Goal: Task Accomplishment & Management: Manage account settings

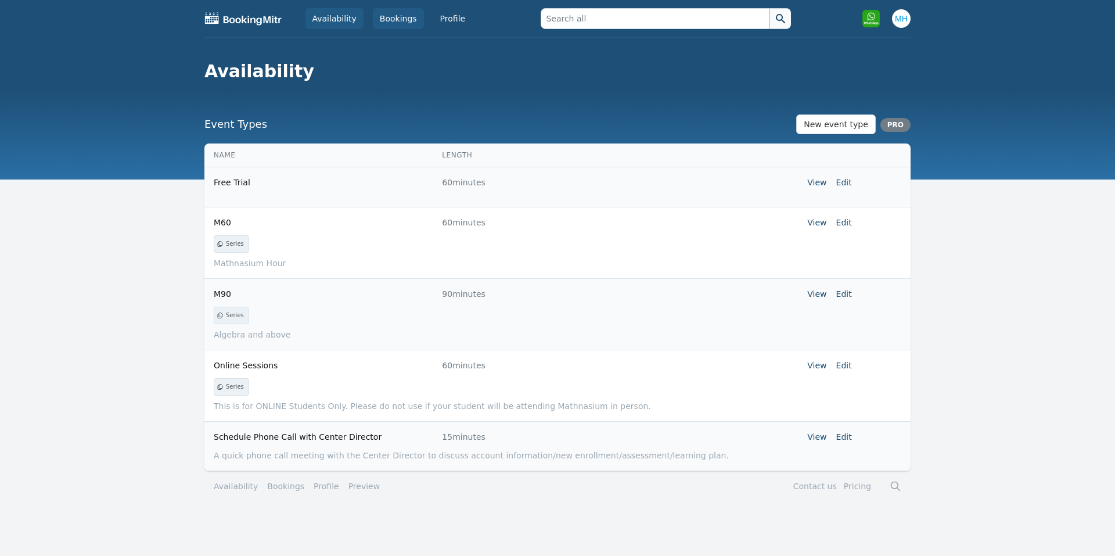
click at [393, 17] on link "Bookings" at bounding box center [398, 18] width 51 height 21
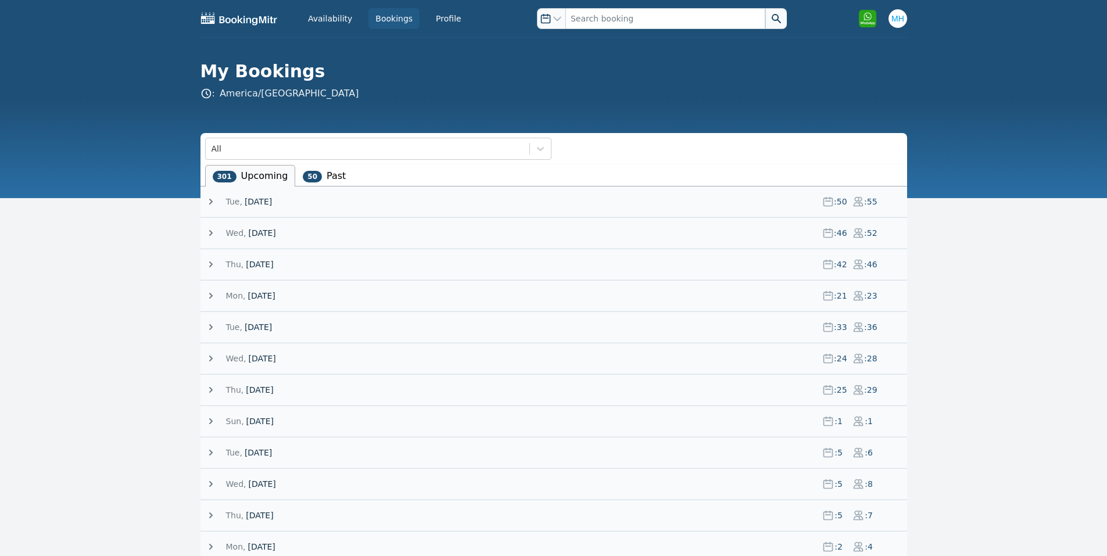
click at [255, 227] on span "[DATE]" at bounding box center [261, 233] width 27 height 12
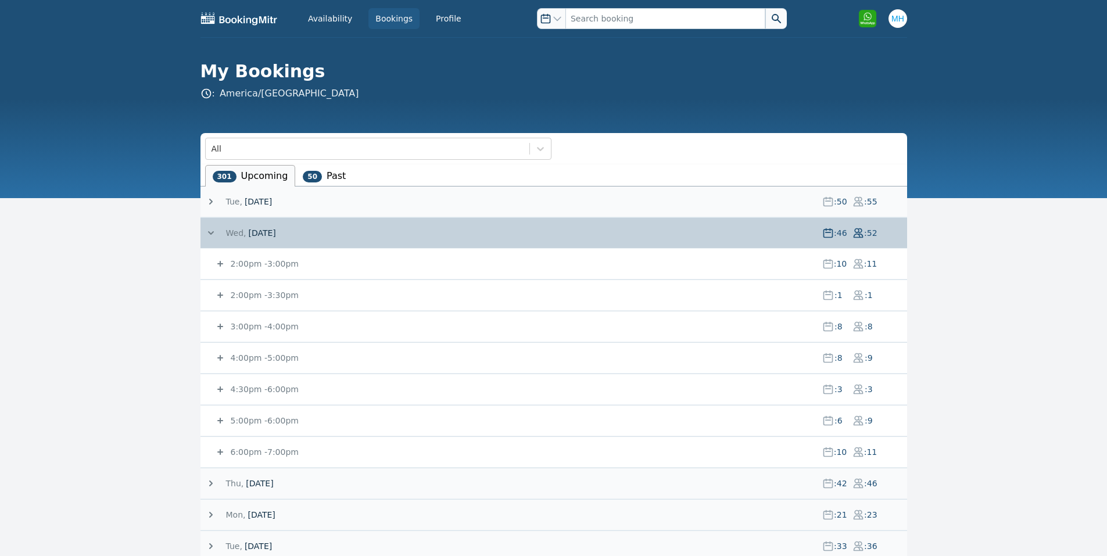
click at [263, 259] on small "2:00pm - 3:00pm" at bounding box center [263, 263] width 70 height 9
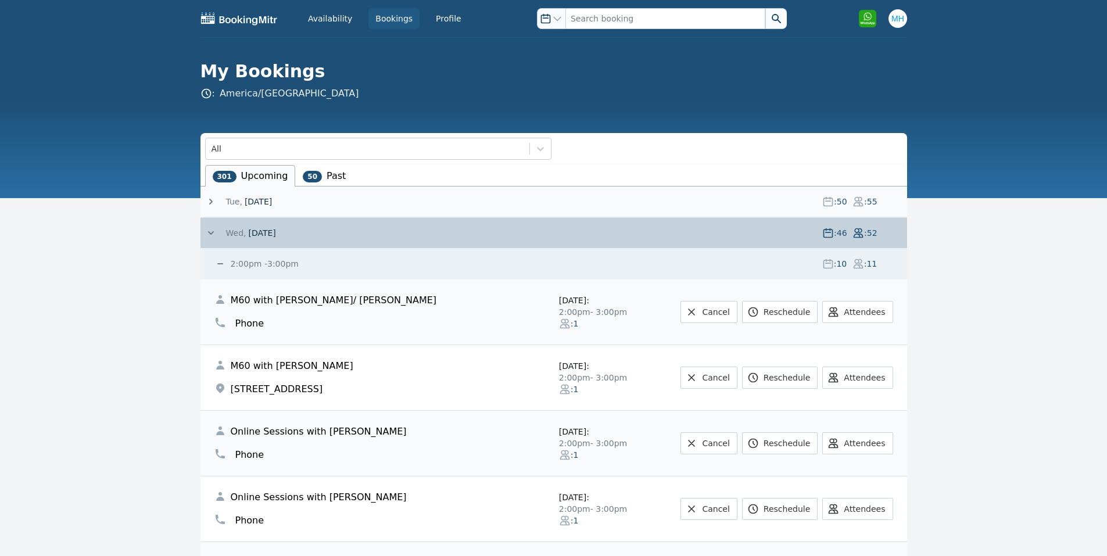
click at [263, 259] on small "2:00pm - 3:00pm" at bounding box center [263, 263] width 70 height 9
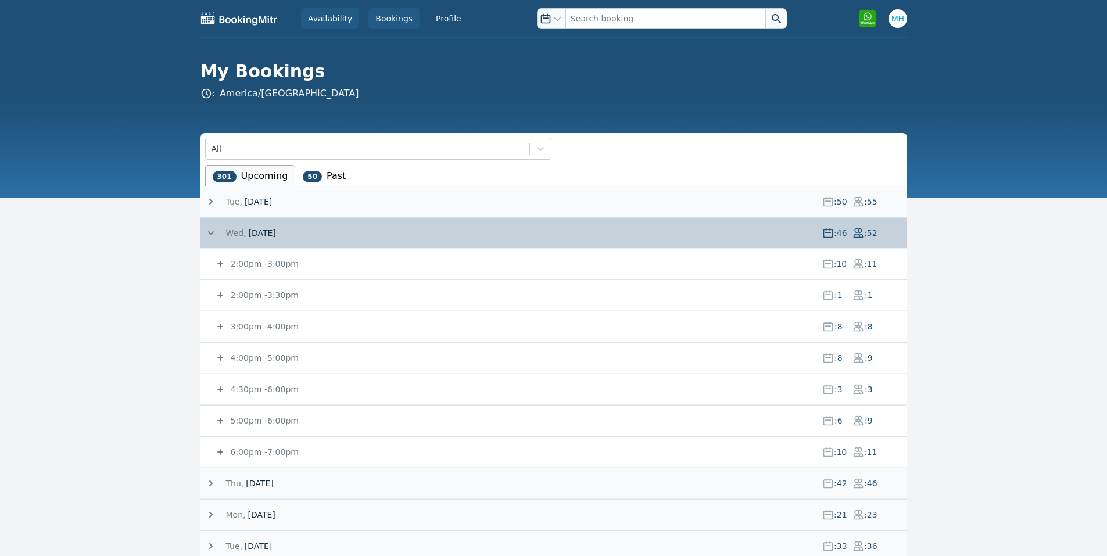
click at [340, 24] on link "Availability" at bounding box center [330, 18] width 58 height 21
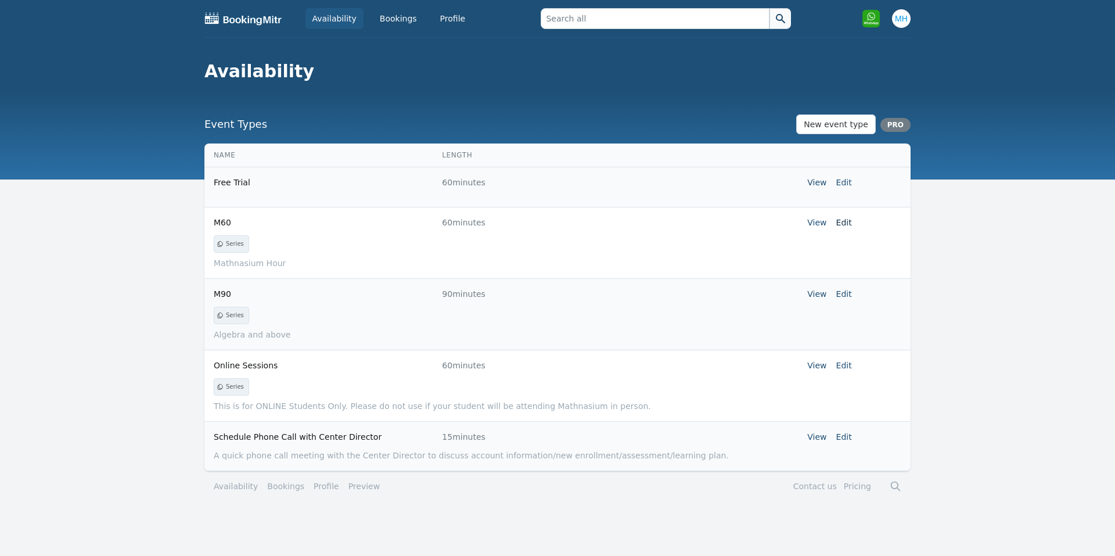
click at [844, 224] on link "Edit" at bounding box center [845, 222] width 16 height 9
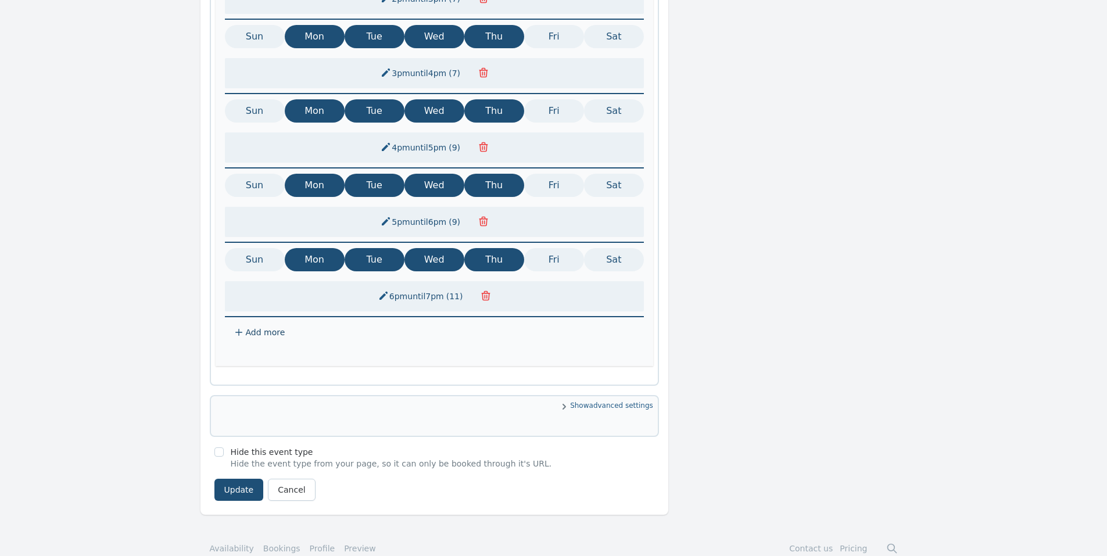
scroll to position [314, 0]
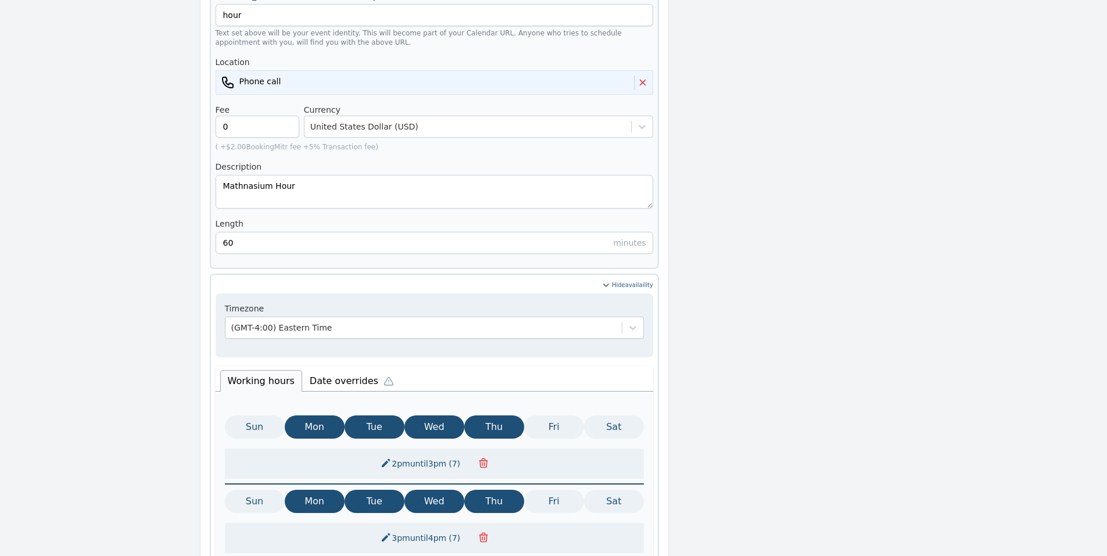
click at [322, 367] on li "Date overrides" at bounding box center [354, 379] width 105 height 24
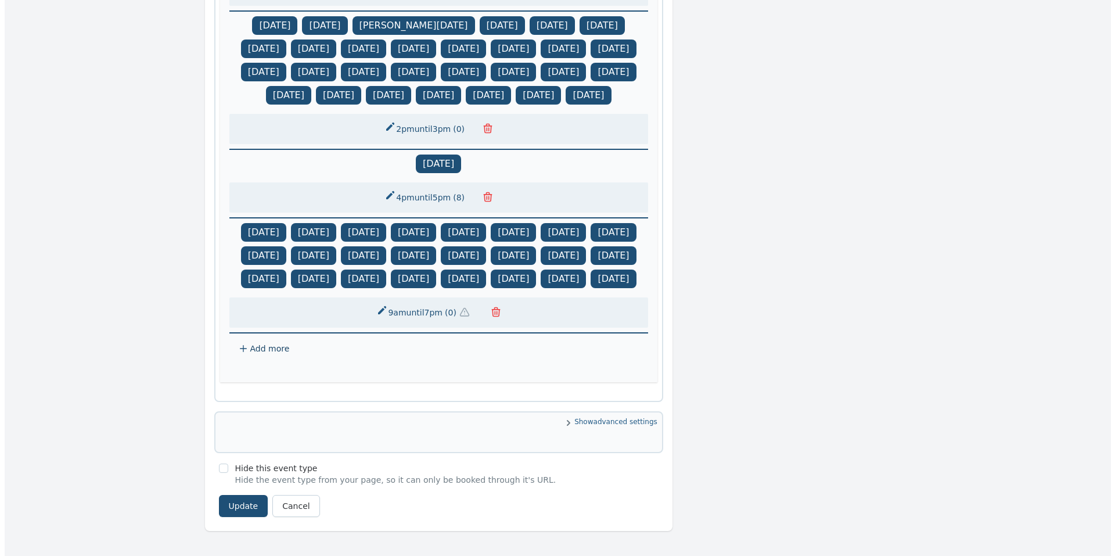
scroll to position [1211, 0]
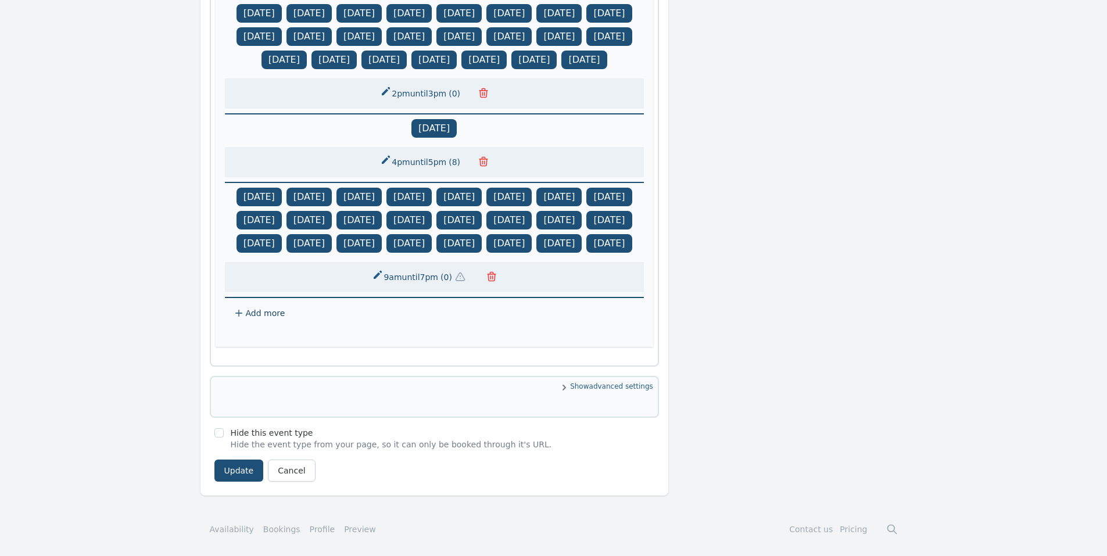
click at [261, 310] on span "Add more" at bounding box center [266, 313] width 40 height 9
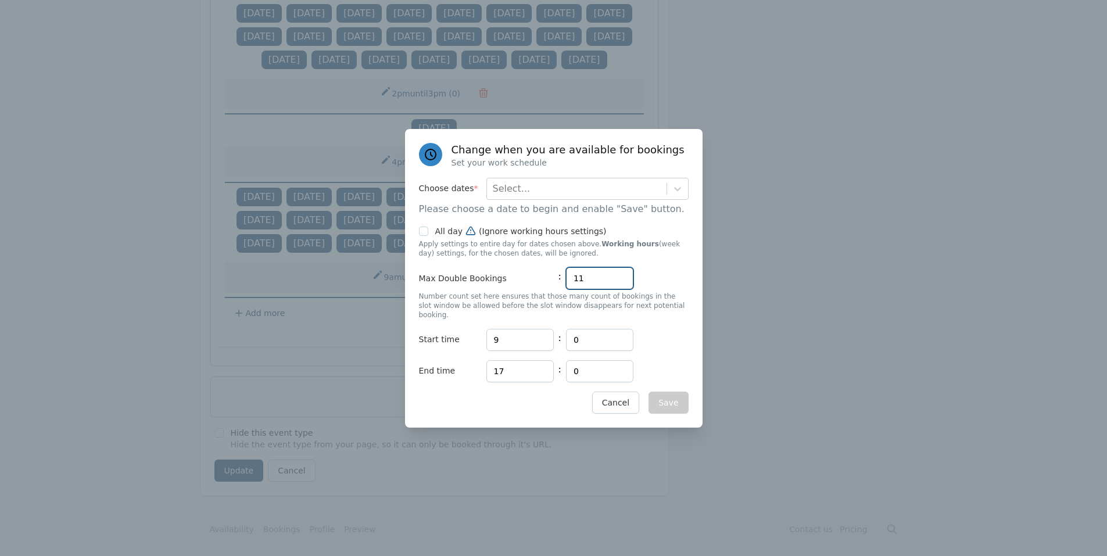
drag, startPoint x: 598, startPoint y: 287, endPoint x: 546, endPoint y: 286, distance: 51.7
click at [548, 286] on div "Max Double Bookings : 11" at bounding box center [554, 278] width 270 height 22
type input "0"
drag, startPoint x: 522, startPoint y: 329, endPoint x: 444, endPoint y: 335, distance: 78.0
click at [446, 335] on div "Start time Hours 9 : Minutes 0" at bounding box center [554, 340] width 270 height 22
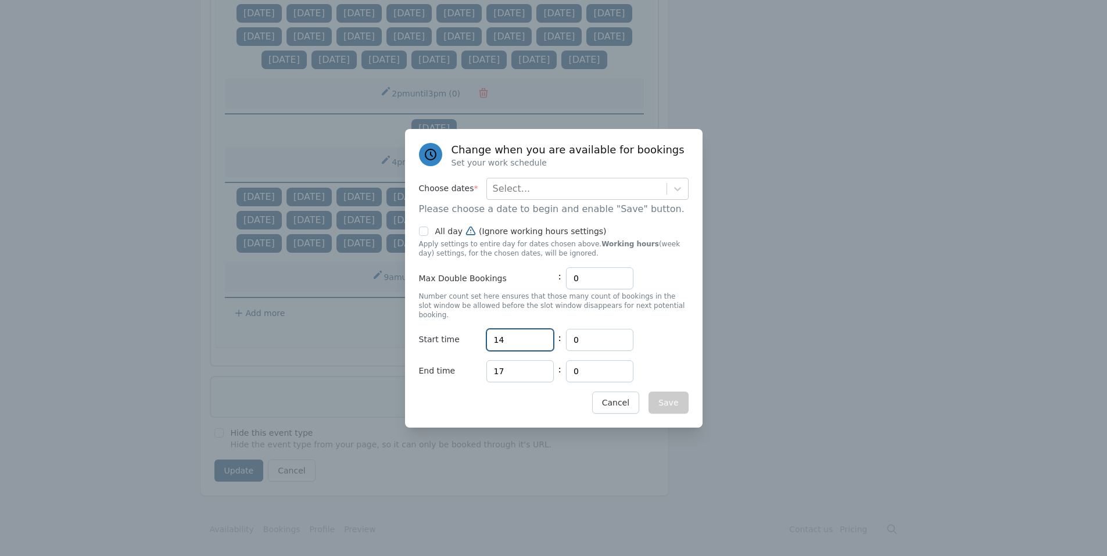
type input "14"
click at [523, 366] on input "17" at bounding box center [519, 371] width 67 height 22
type input "15"
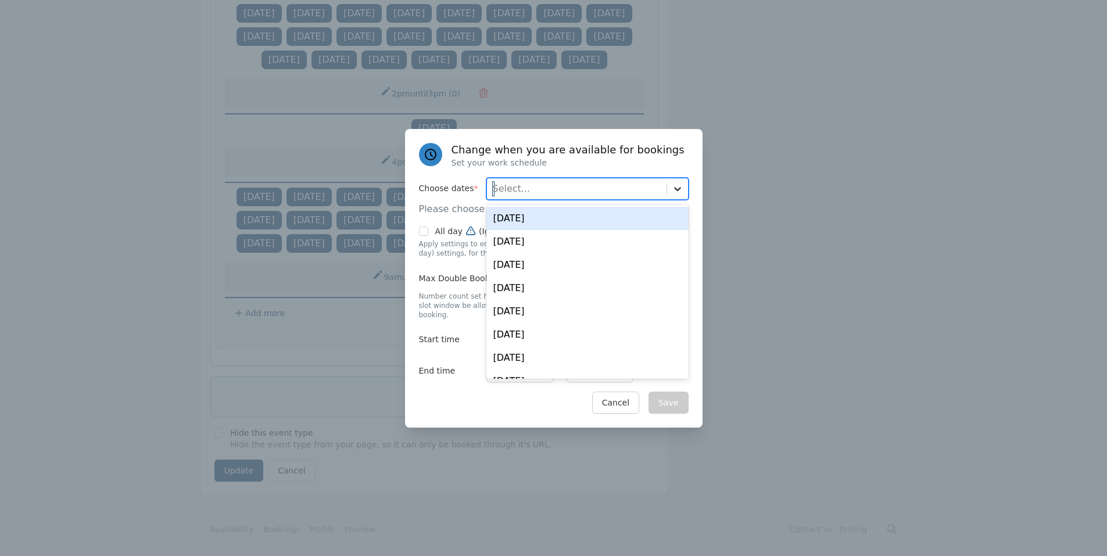
click at [675, 195] on icon at bounding box center [678, 189] width 12 height 12
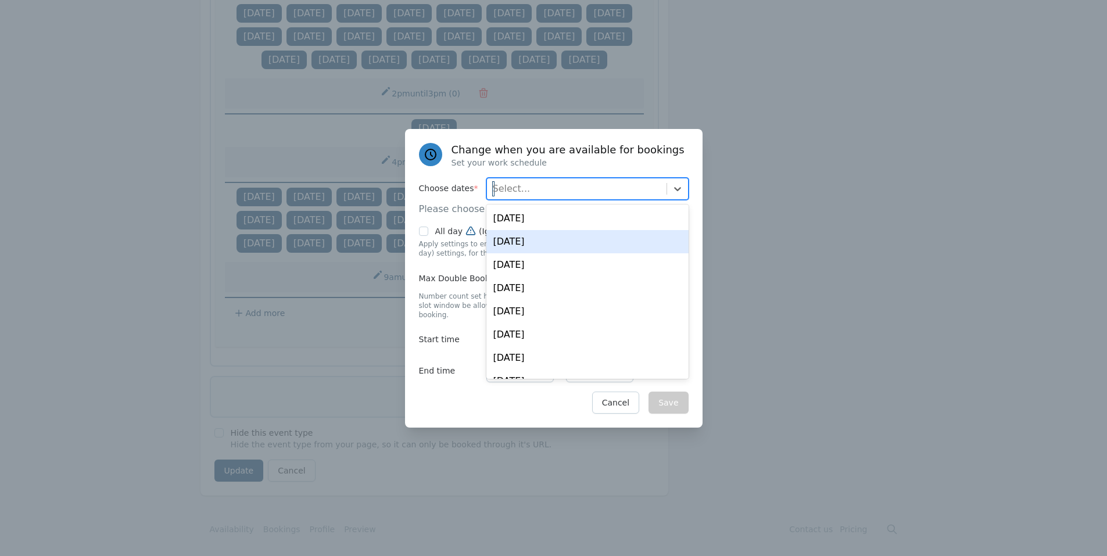
click at [614, 245] on div "Wed, Aug 20" at bounding box center [587, 241] width 202 height 23
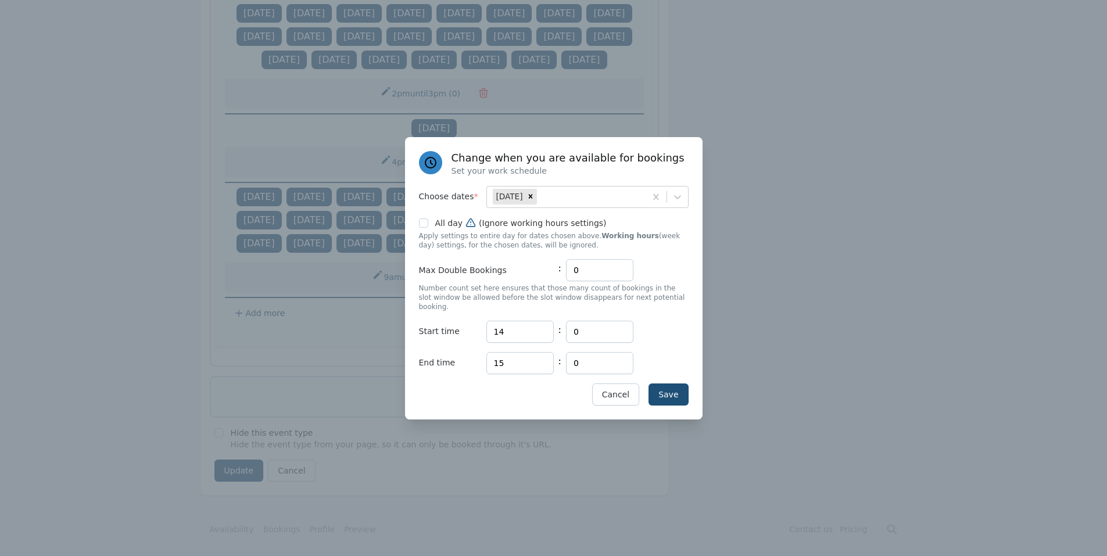
click at [720, 378] on div at bounding box center [553, 278] width 1107 height 556
click at [673, 389] on button "Save" at bounding box center [668, 394] width 40 height 22
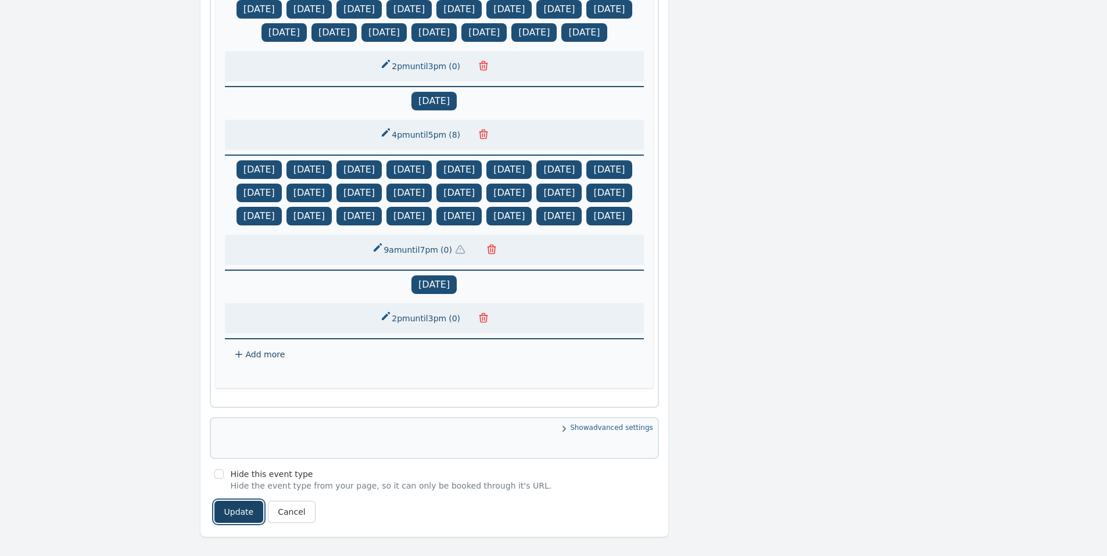
drag, startPoint x: 249, startPoint y: 534, endPoint x: 258, endPoint y: 530, distance: 10.1
click at [249, 523] on button "Update" at bounding box center [238, 512] width 49 height 22
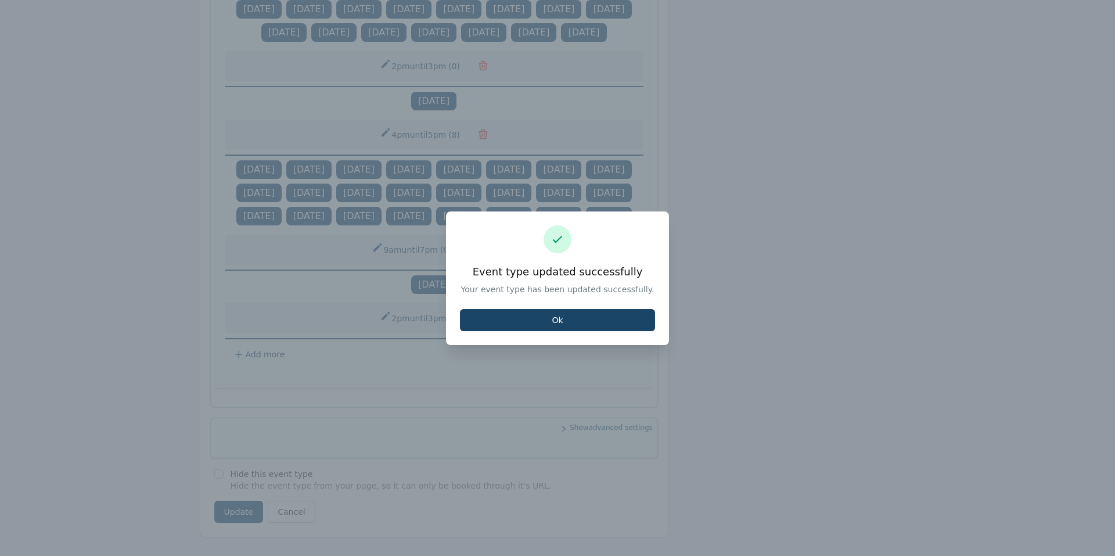
click at [512, 320] on button "Ok" at bounding box center [557, 320] width 195 height 22
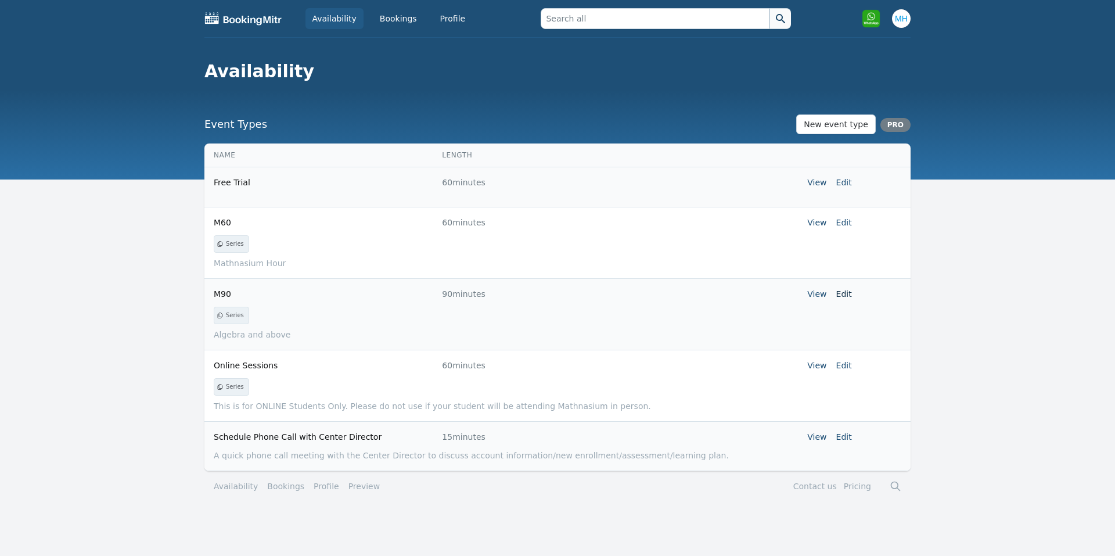
click at [851, 293] on link "Edit" at bounding box center [845, 293] width 16 height 9
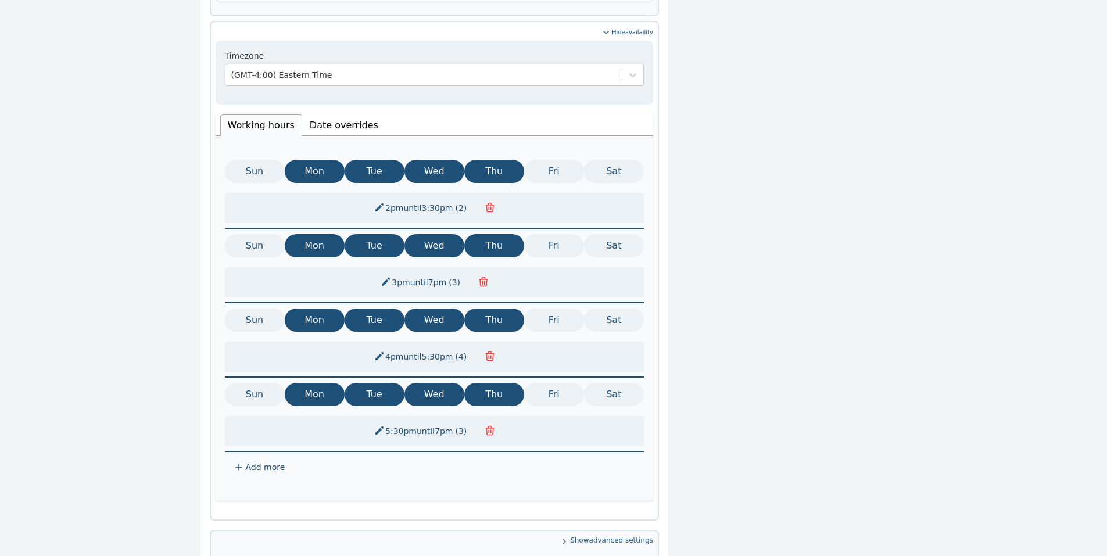
scroll to position [469, 0]
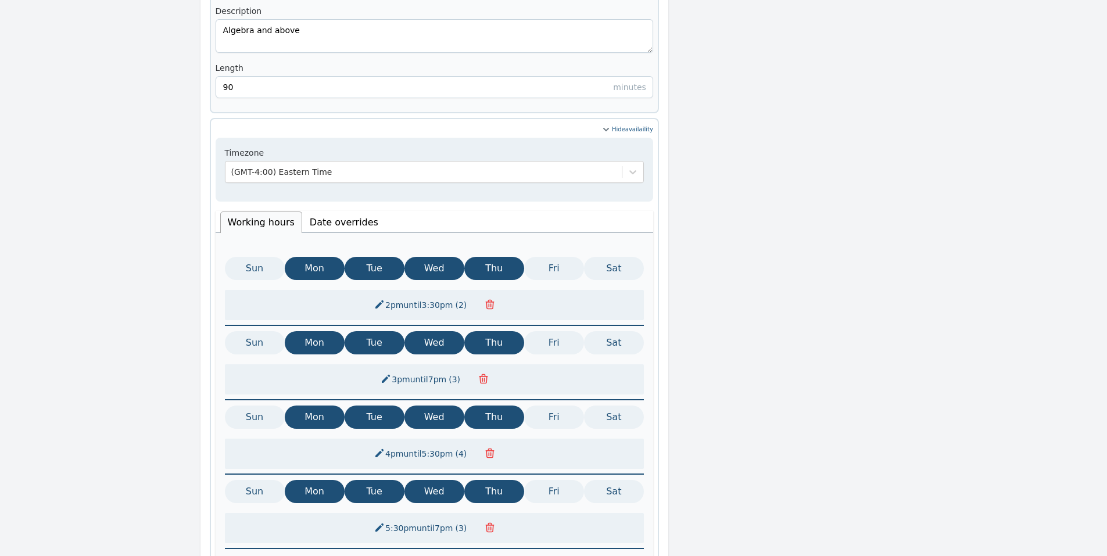
click at [331, 211] on li "Date overrides" at bounding box center [344, 221] width 84 height 21
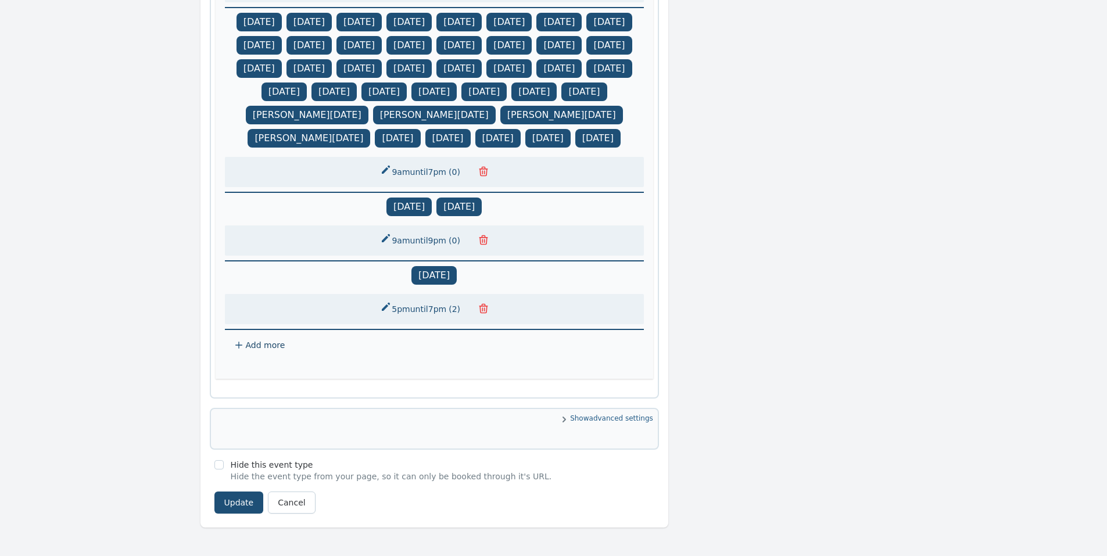
scroll to position [1048, 0]
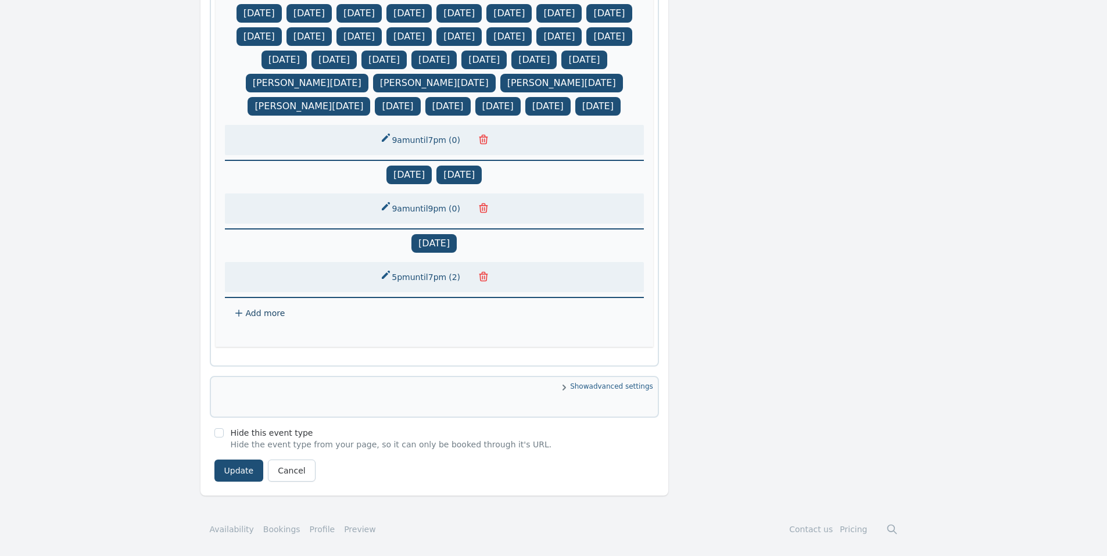
click at [258, 313] on span "Add more" at bounding box center [266, 313] width 40 height 9
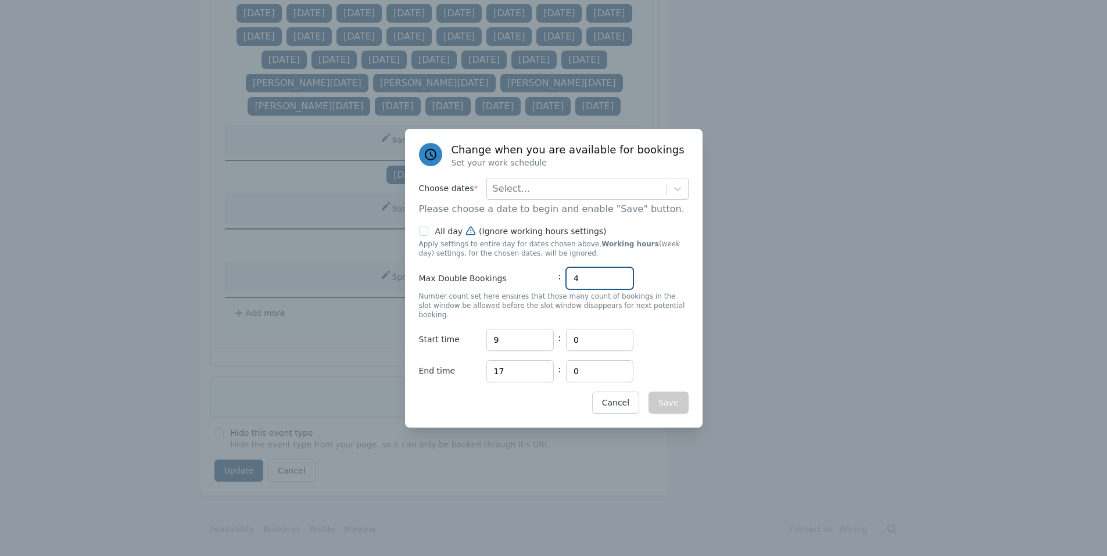
drag, startPoint x: 590, startPoint y: 281, endPoint x: 504, endPoint y: 289, distance: 85.8
click at [523, 288] on div "Max Double Bookings : 4" at bounding box center [554, 278] width 270 height 22
type input "0"
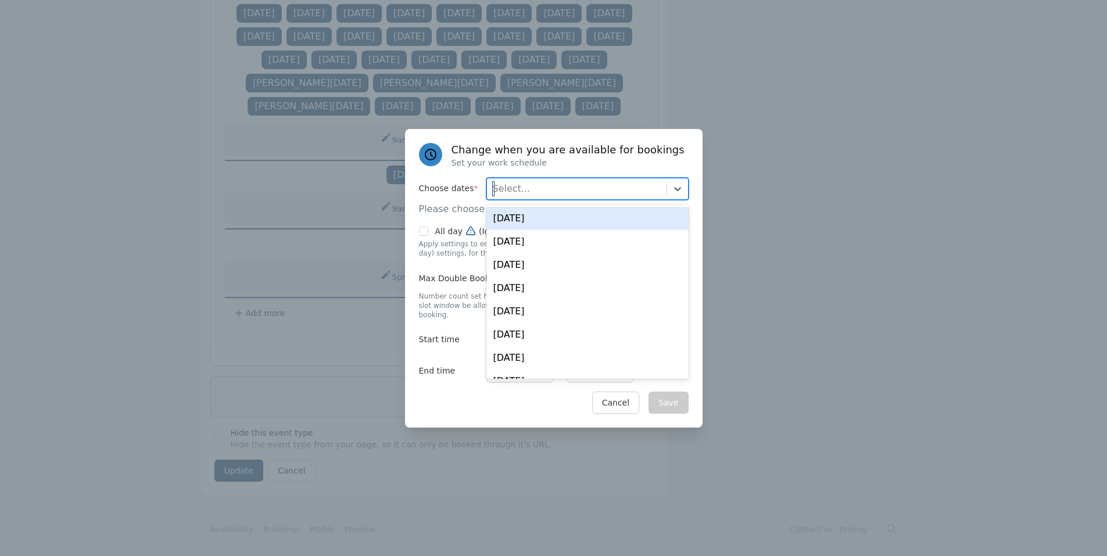
click at [554, 198] on div "Select..." at bounding box center [577, 188] width 180 height 21
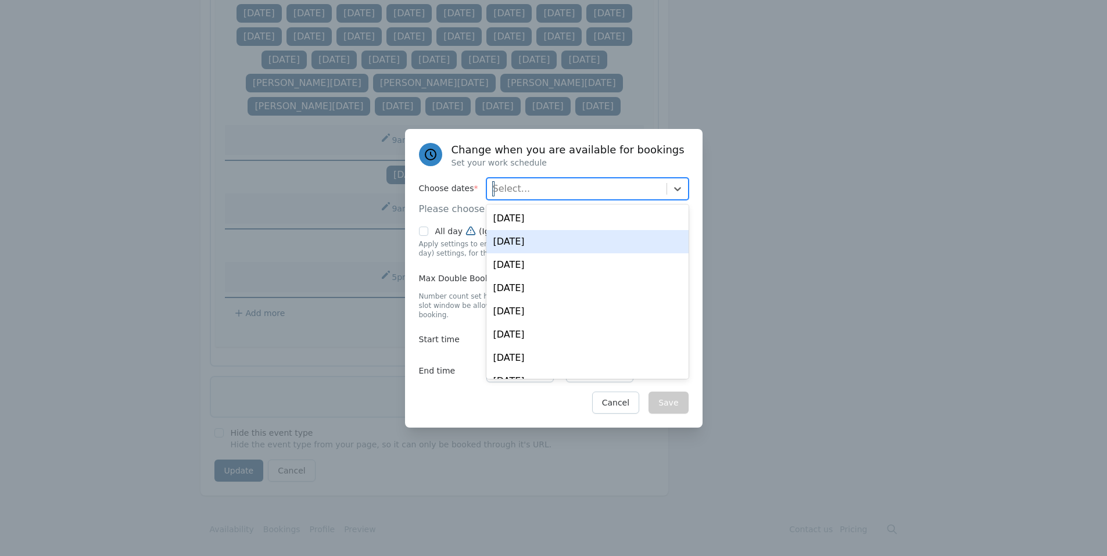
click at [551, 244] on div "Wed, Aug 20" at bounding box center [587, 241] width 202 height 23
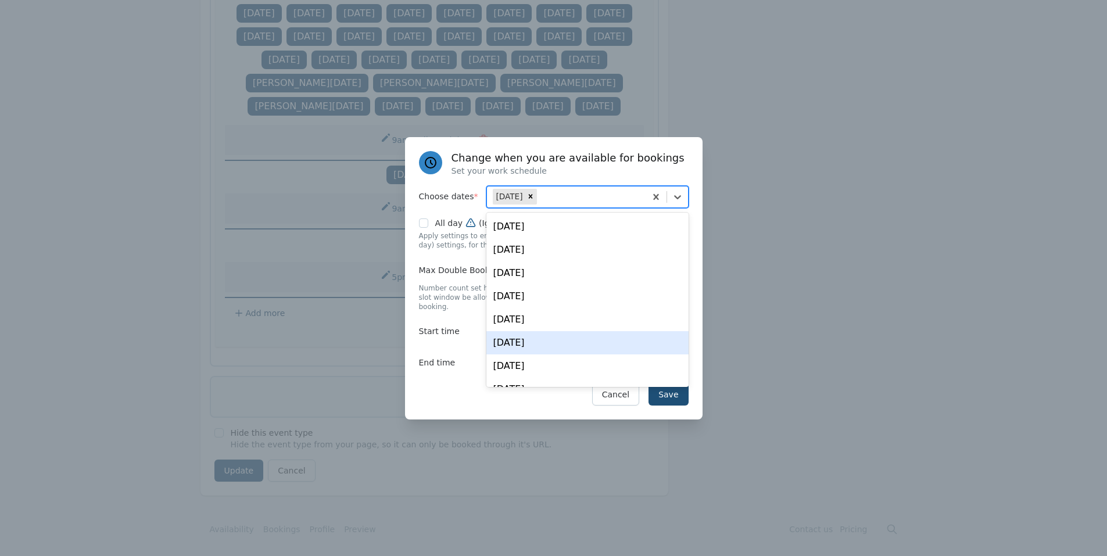
click at [436, 378] on div "Change when you are available for bookings Set your work schedule Choose dates …" at bounding box center [553, 278] width 297 height 282
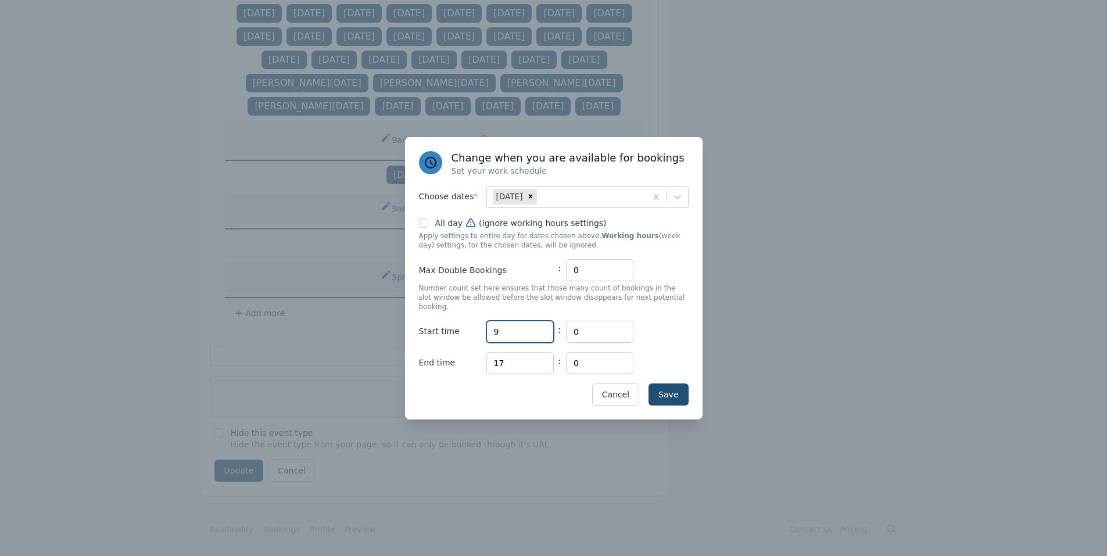
drag, startPoint x: 531, startPoint y: 326, endPoint x: 455, endPoint y: 329, distance: 76.2
click at [455, 328] on div "Start time Hours 9 : Minutes 0" at bounding box center [554, 332] width 270 height 22
type input "14"
click at [509, 354] on input "17" at bounding box center [519, 363] width 67 height 22
type input "15"
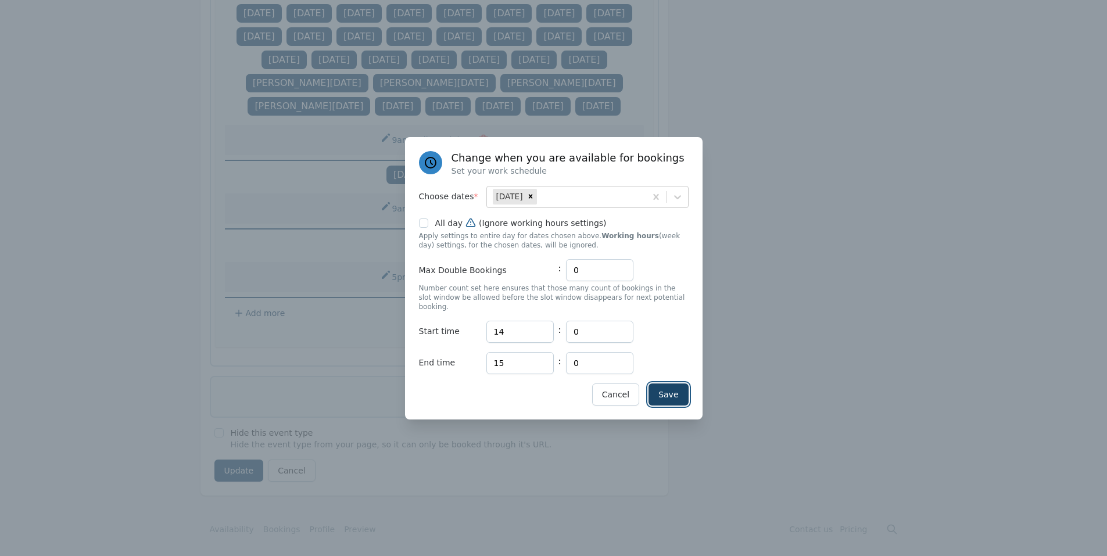
click at [673, 386] on button "Save" at bounding box center [668, 394] width 40 height 22
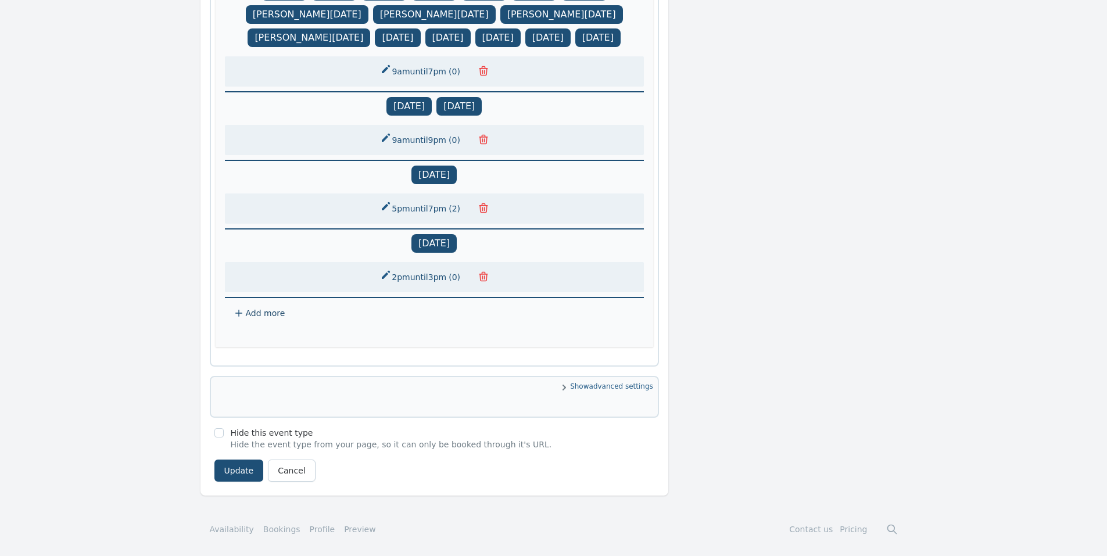
scroll to position [1117, 0]
click at [236, 465] on button "Update" at bounding box center [238, 471] width 49 height 22
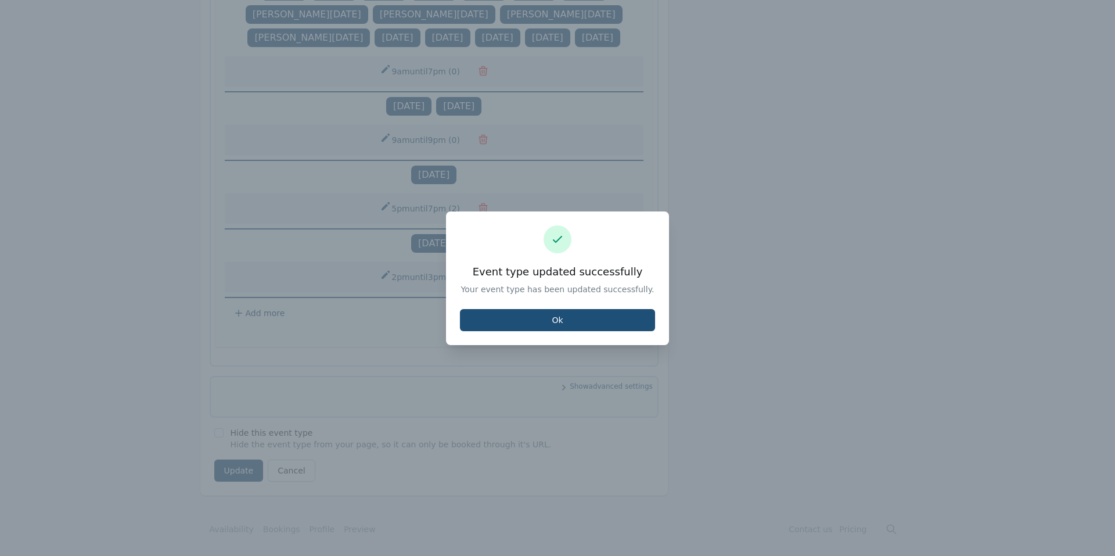
click at [585, 307] on div "Event type updated successfully Your event type has been updated successfully. …" at bounding box center [557, 278] width 223 height 134
click at [564, 322] on button "Ok" at bounding box center [557, 320] width 195 height 22
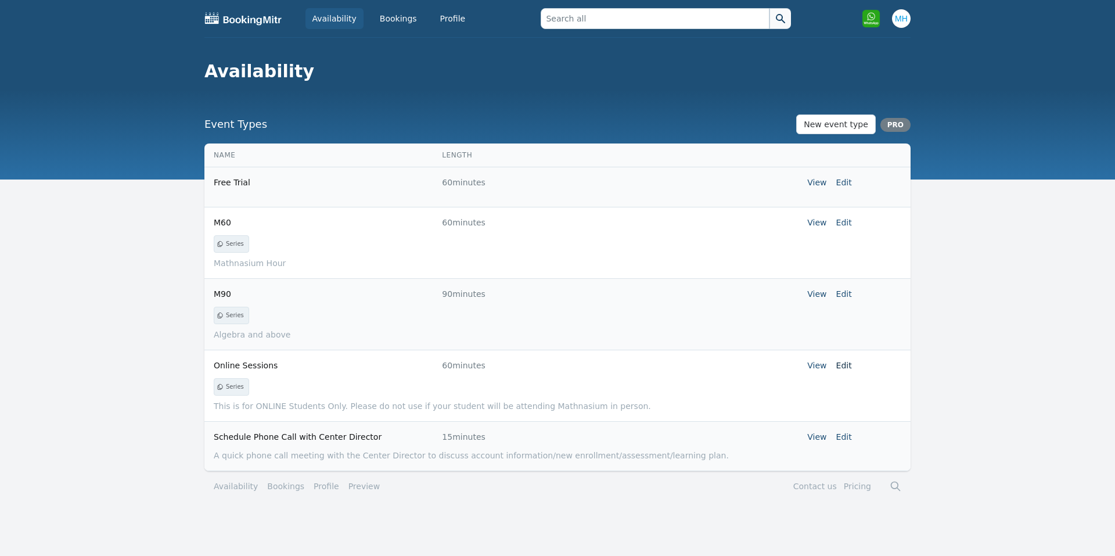
click at [848, 364] on link "Edit" at bounding box center [845, 365] width 16 height 9
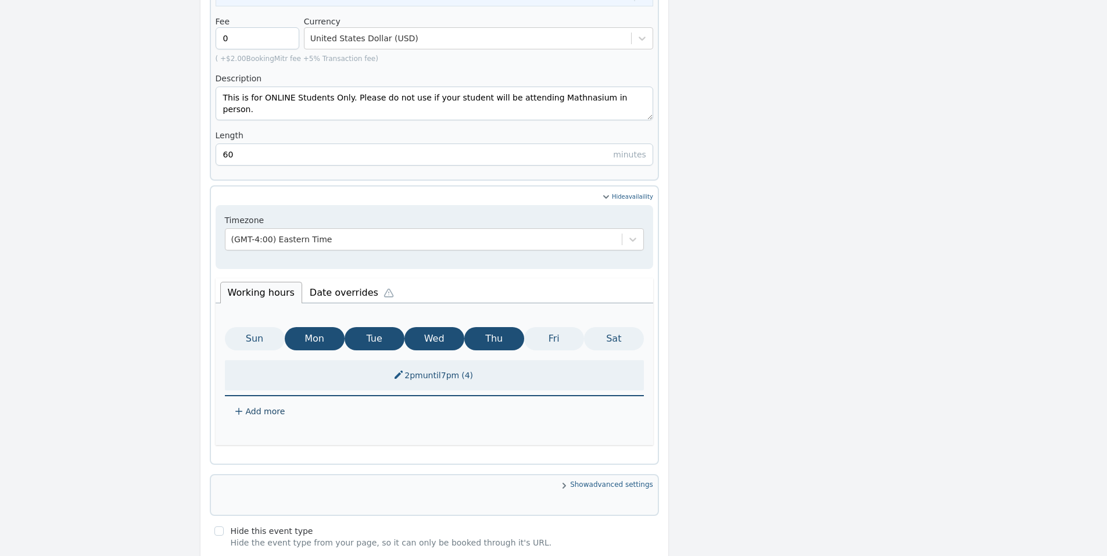
scroll to position [481, 0]
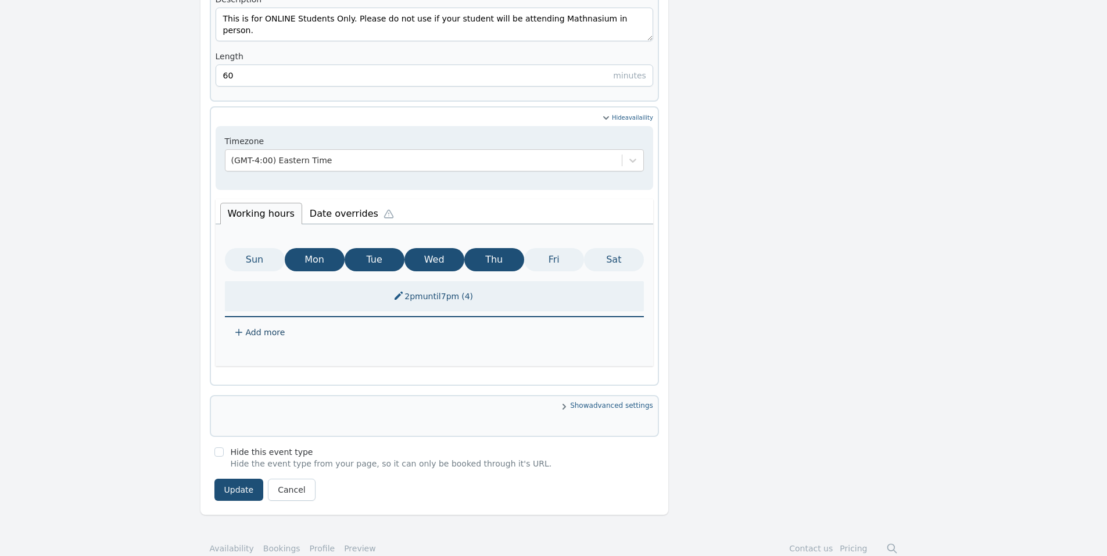
click at [342, 200] on li "Date overrides" at bounding box center [354, 212] width 105 height 24
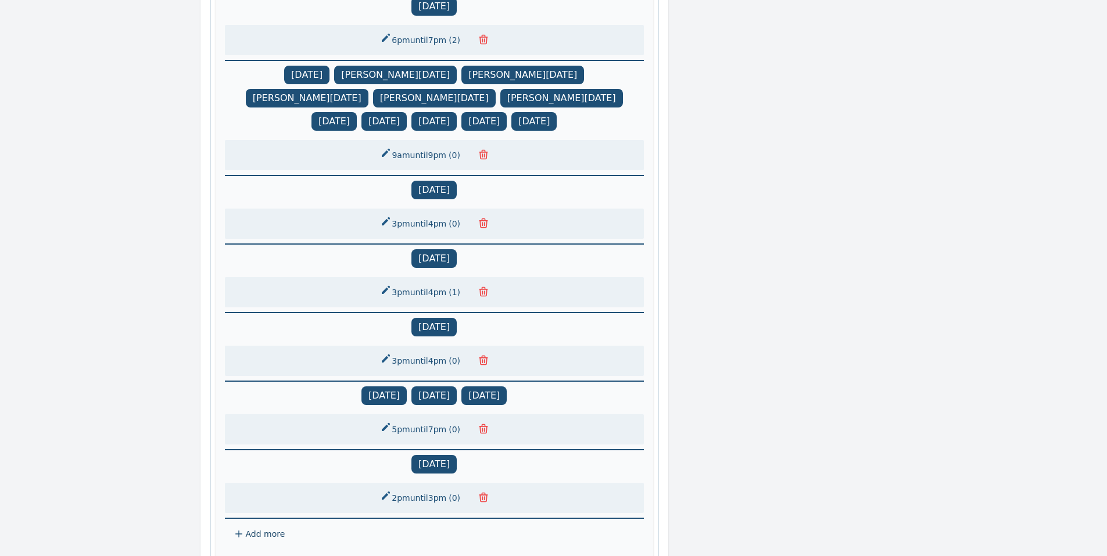
scroll to position [1279, 0]
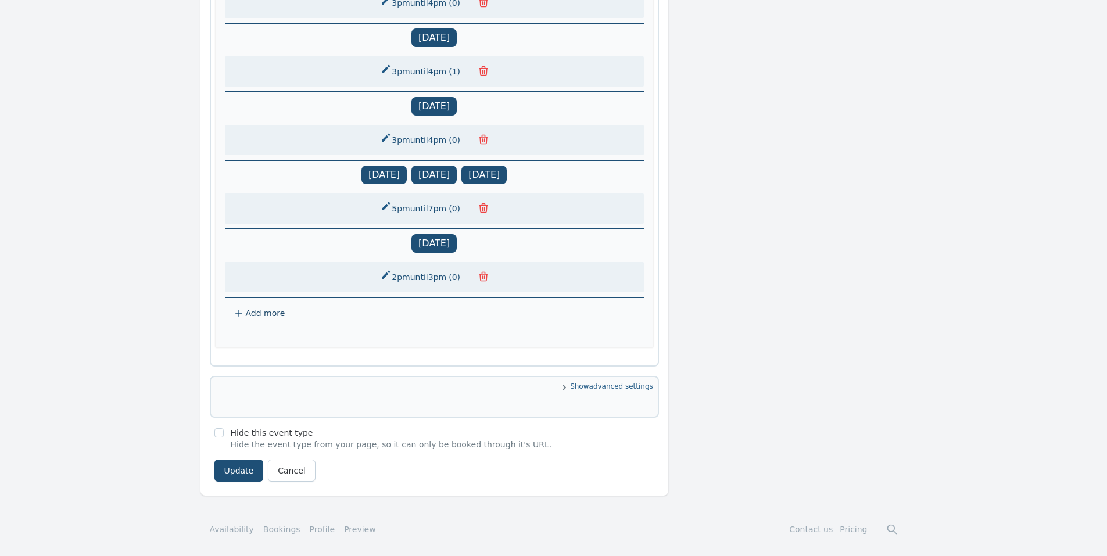
click at [244, 314] on span "Add more" at bounding box center [434, 313] width 419 height 30
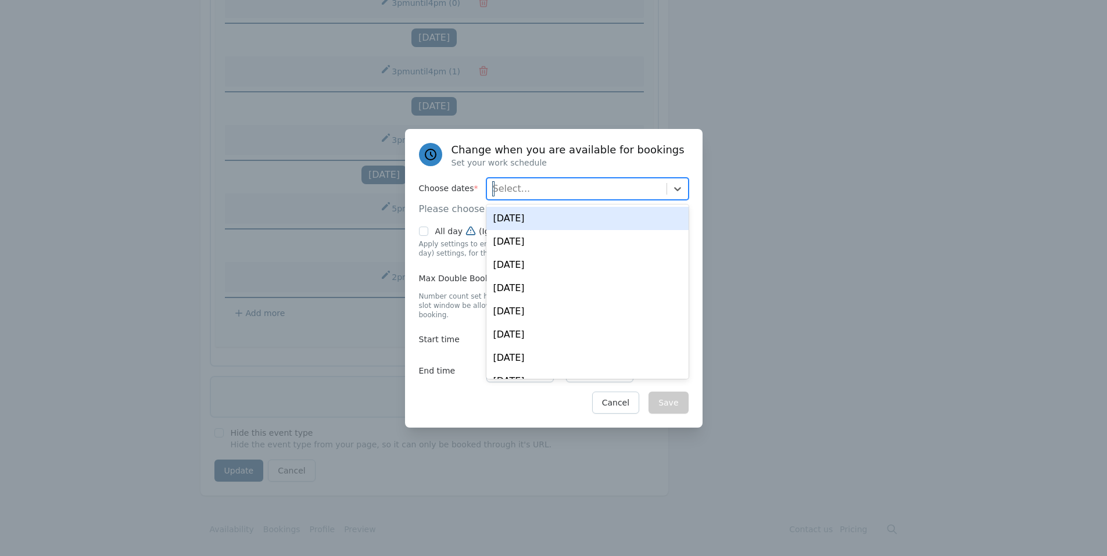
click at [615, 193] on div "Select..." at bounding box center [577, 188] width 180 height 21
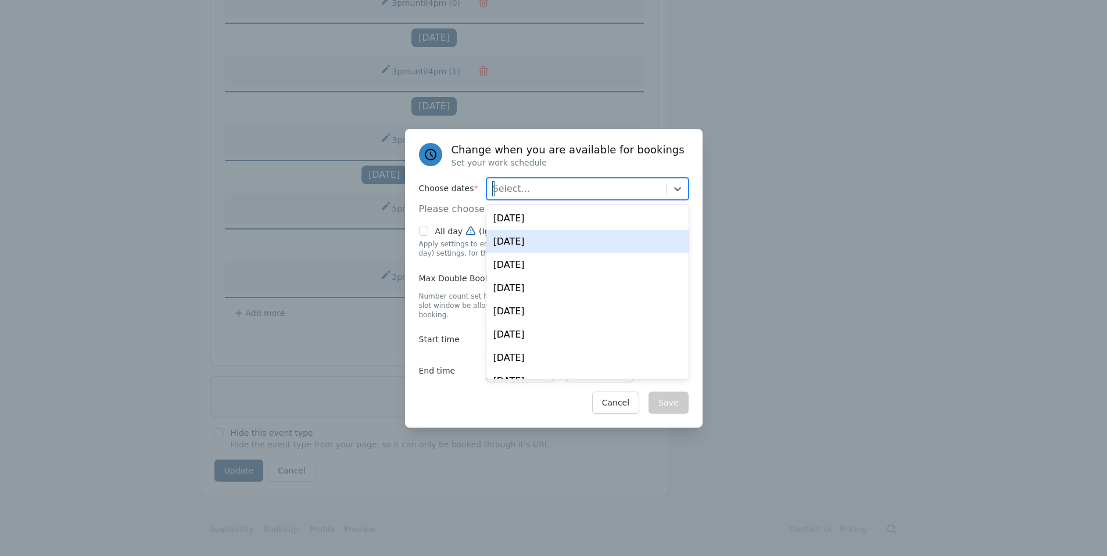
click at [544, 246] on div "Wed, Aug 20" at bounding box center [587, 241] width 202 height 23
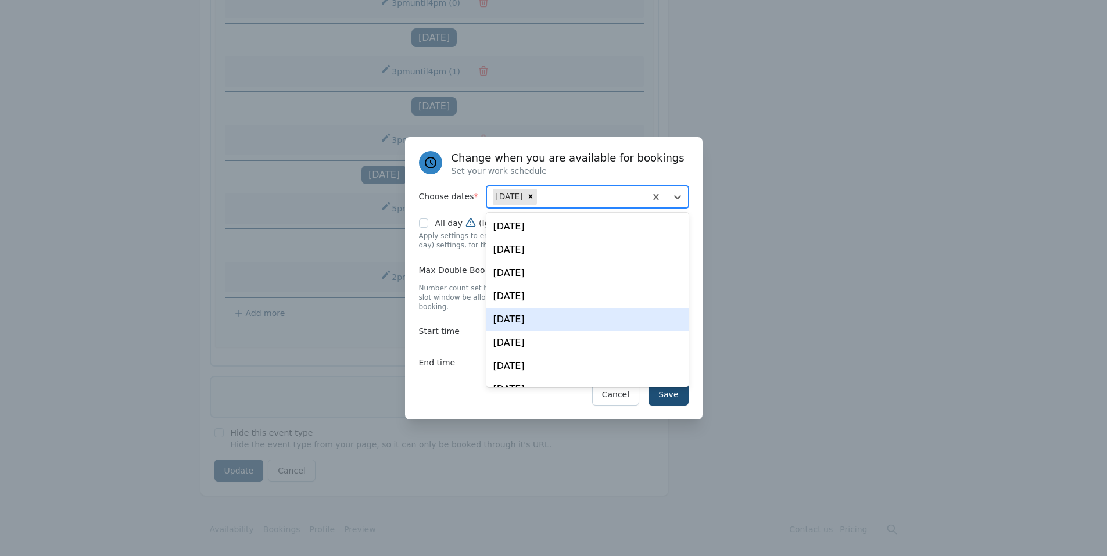
drag, startPoint x: 436, startPoint y: 382, endPoint x: 450, endPoint y: 379, distance: 13.6
click at [437, 383] on div "Save Cancel" at bounding box center [554, 394] width 270 height 22
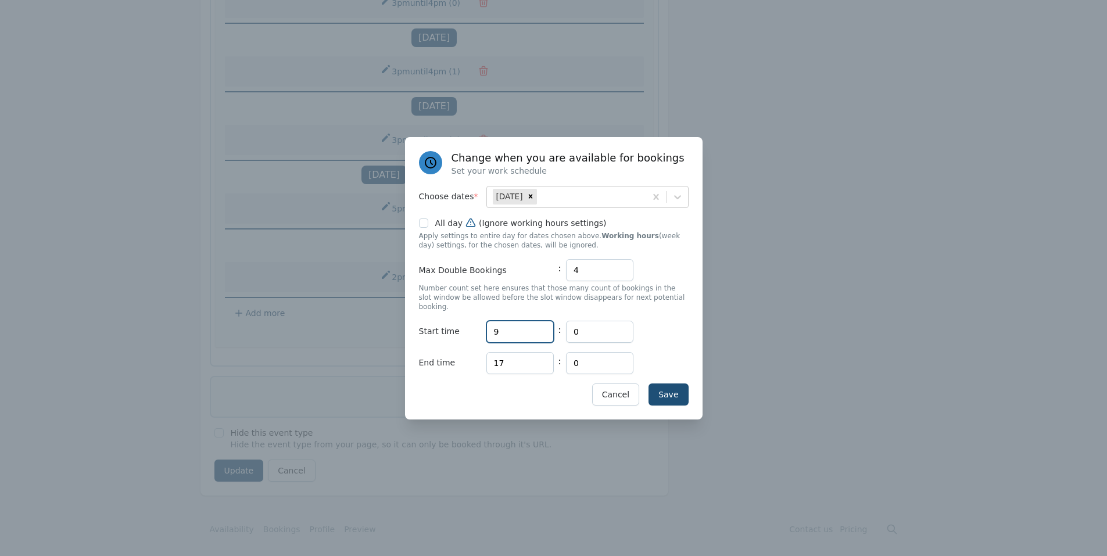
drag, startPoint x: 480, startPoint y: 326, endPoint x: 443, endPoint y: 327, distance: 37.2
click at [450, 326] on div "Start time Hours 9 : Minutes 0" at bounding box center [554, 332] width 270 height 22
drag, startPoint x: 591, startPoint y: 285, endPoint x: 545, endPoint y: 282, distance: 46.0
click at [546, 281] on div "Max Double Bookings : 4" at bounding box center [554, 270] width 270 height 22
type input "0"
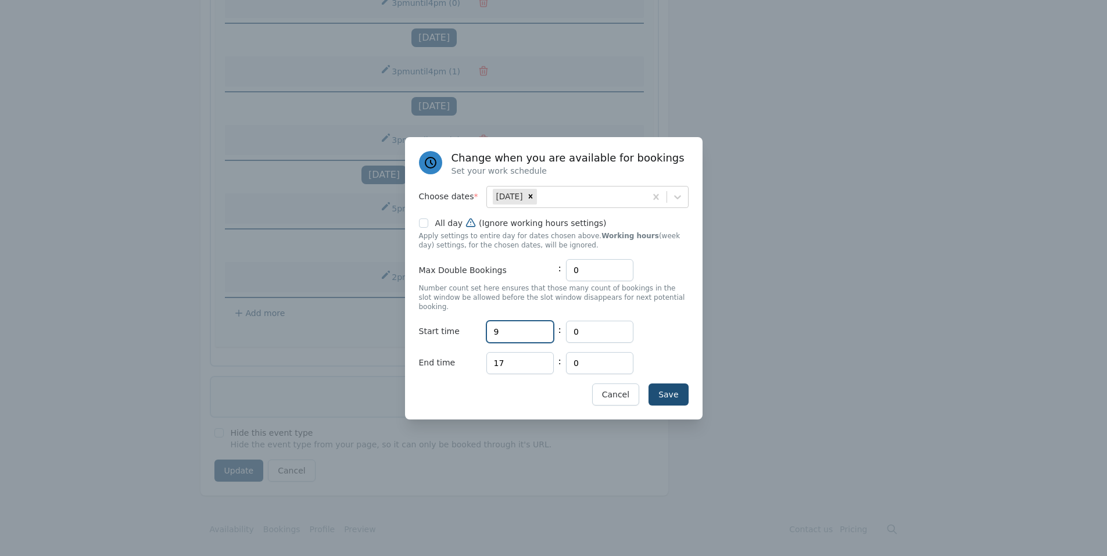
click at [516, 324] on input "9" at bounding box center [519, 332] width 67 height 22
type input "14"
click at [526, 356] on input "17" at bounding box center [519, 363] width 67 height 22
type input "15"
click at [655, 383] on button "Save" at bounding box center [668, 394] width 40 height 22
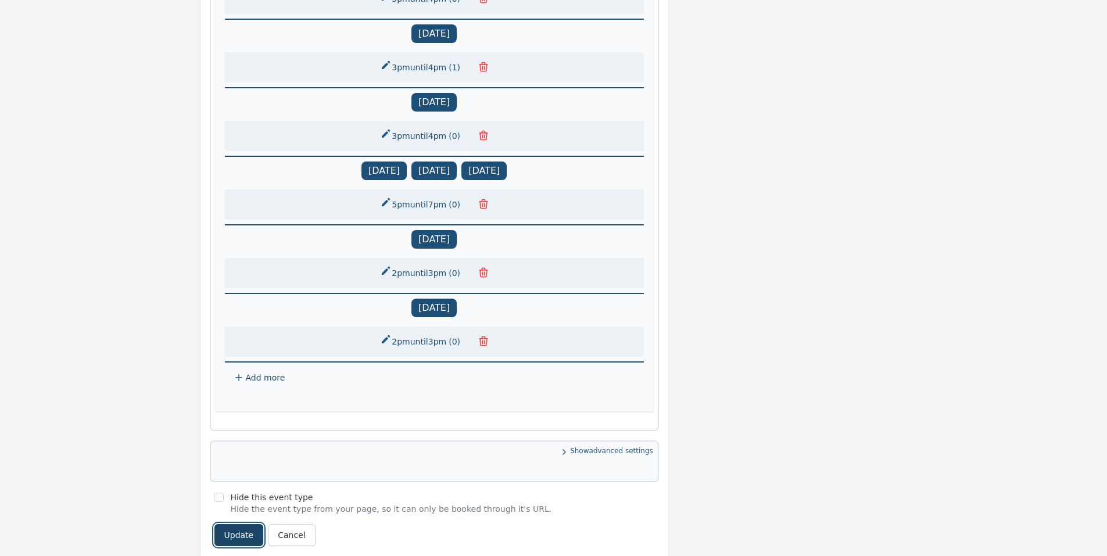
click at [239, 534] on button "Update" at bounding box center [238, 535] width 49 height 22
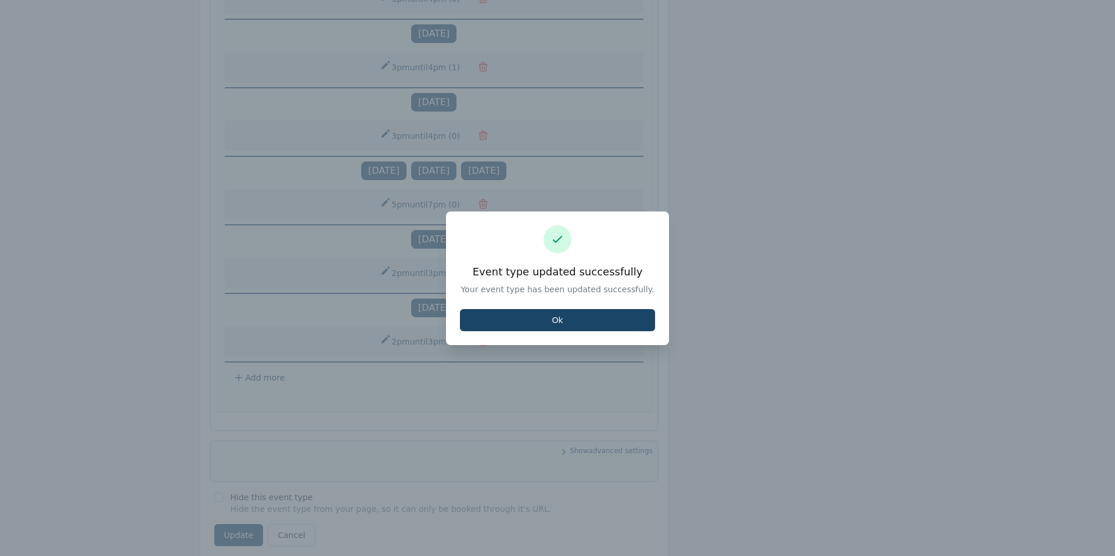
click at [558, 324] on button "Ok" at bounding box center [557, 320] width 195 height 22
